Goal: Task Accomplishment & Management: Use online tool/utility

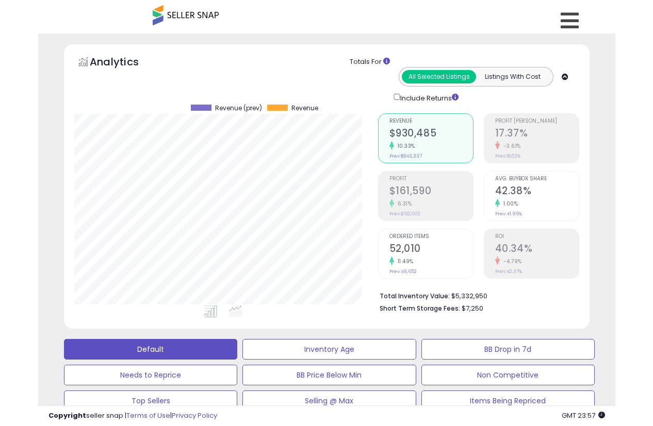
scroll to position [416, 0]
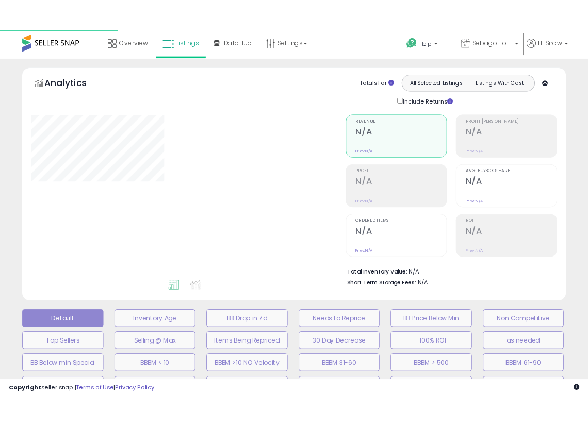
scroll to position [342, 0]
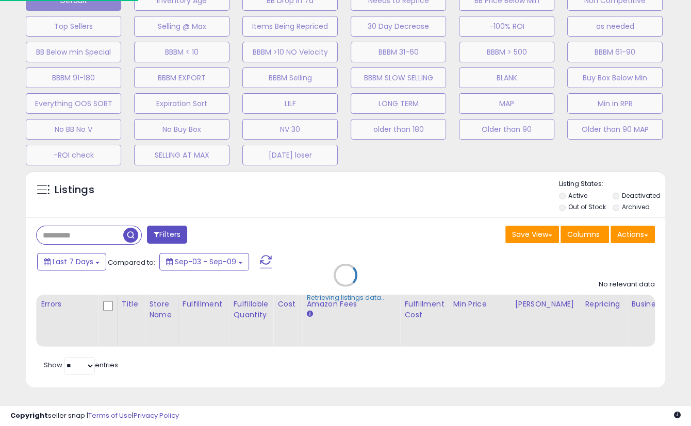
click at [475, 220] on div "Retrieving listings data.." at bounding box center [345, 283] width 655 height 235
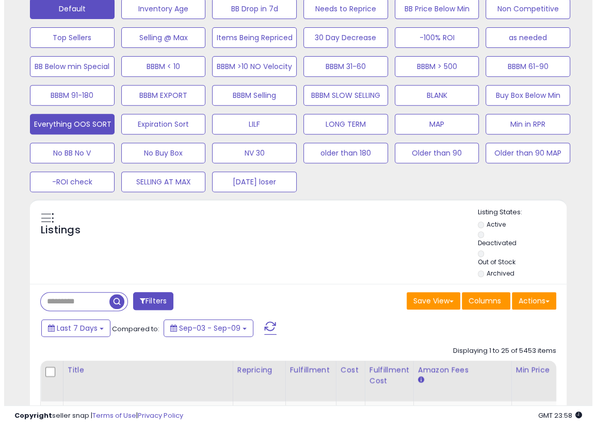
scroll to position [211, 309]
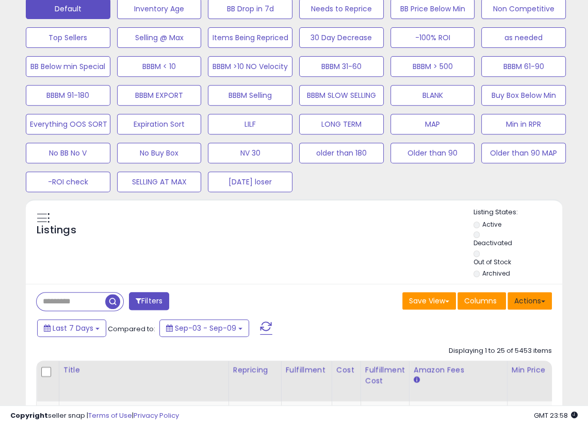
click at [514, 292] on button "Actions" at bounding box center [529, 301] width 44 height 18
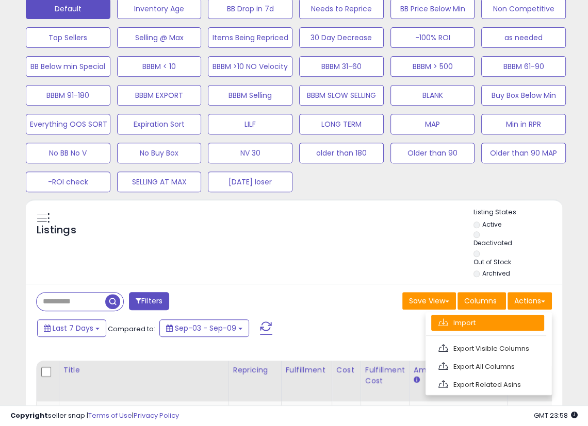
click at [488, 324] on link "Import" at bounding box center [487, 323] width 113 height 16
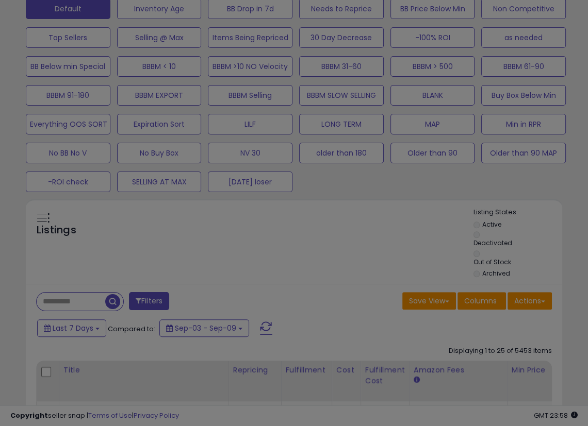
scroll to position [211, 314]
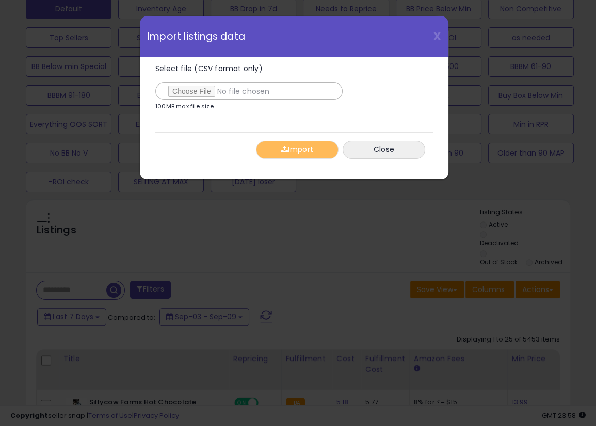
type input "**********"
click at [301, 145] on button "Import" at bounding box center [297, 150] width 82 height 18
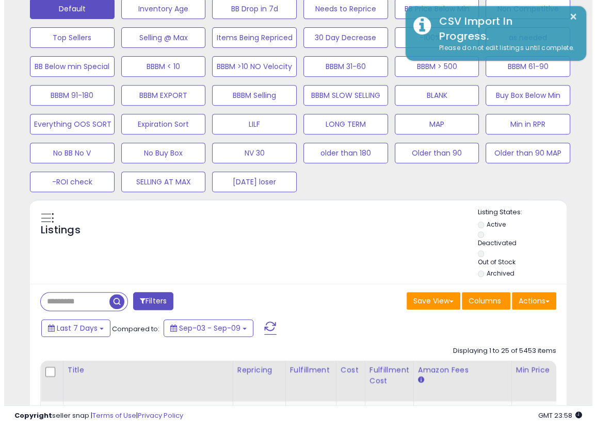
scroll to position [515373, 515275]
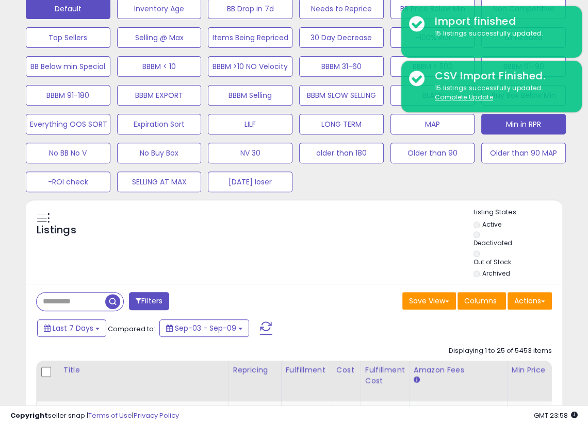
click at [507, 123] on button "Min in RPR" at bounding box center [523, 124] width 85 height 21
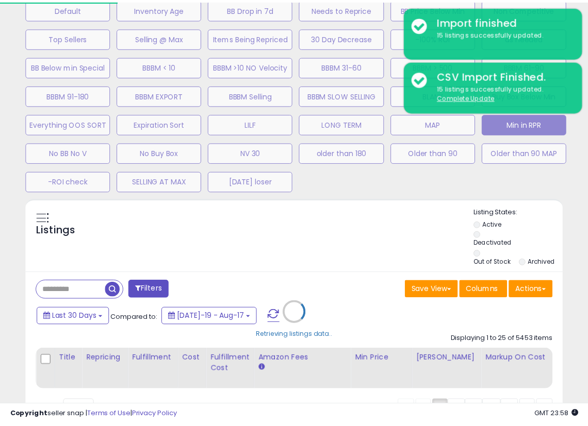
scroll to position [211, 314]
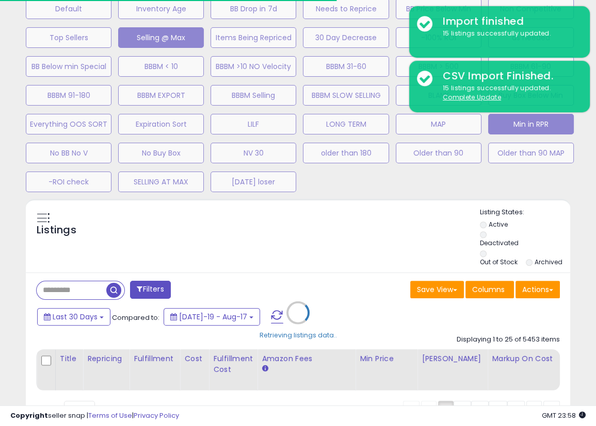
select select "**"
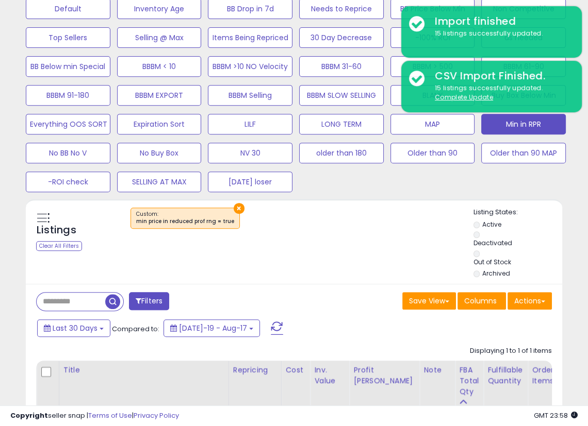
scroll to position [211, 309]
drag, startPoint x: 315, startPoint y: 243, endPoint x: 313, endPoint y: 228, distance: 15.0
click at [315, 243] on div "Listings Clear All Filters × Listing States:" at bounding box center [294, 244] width 536 height 73
